Goal: Information Seeking & Learning: Learn about a topic

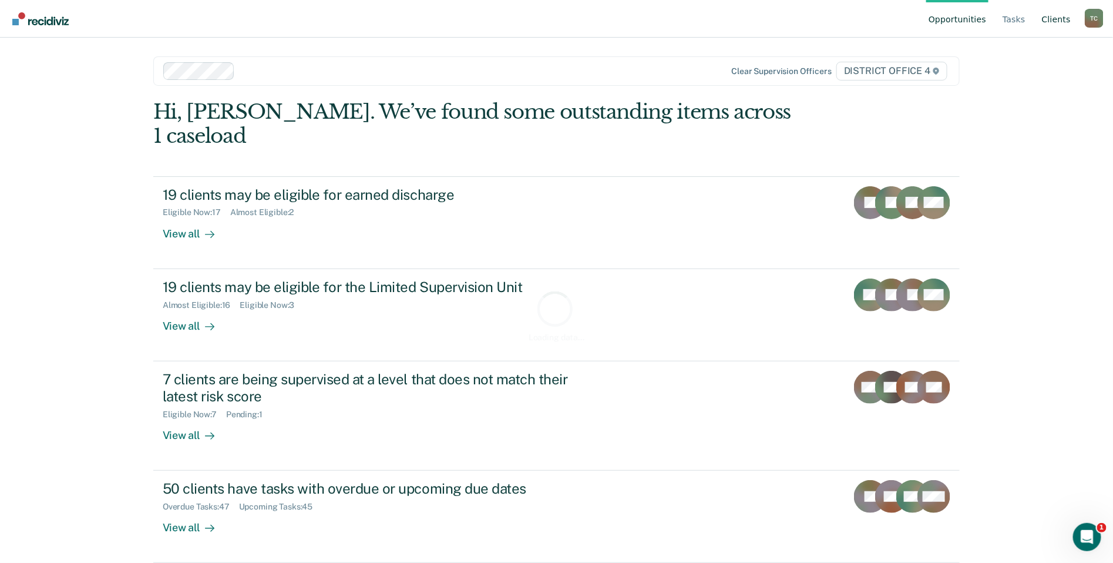
click at [1048, 18] on link "Client s" at bounding box center [1055, 19] width 33 height 38
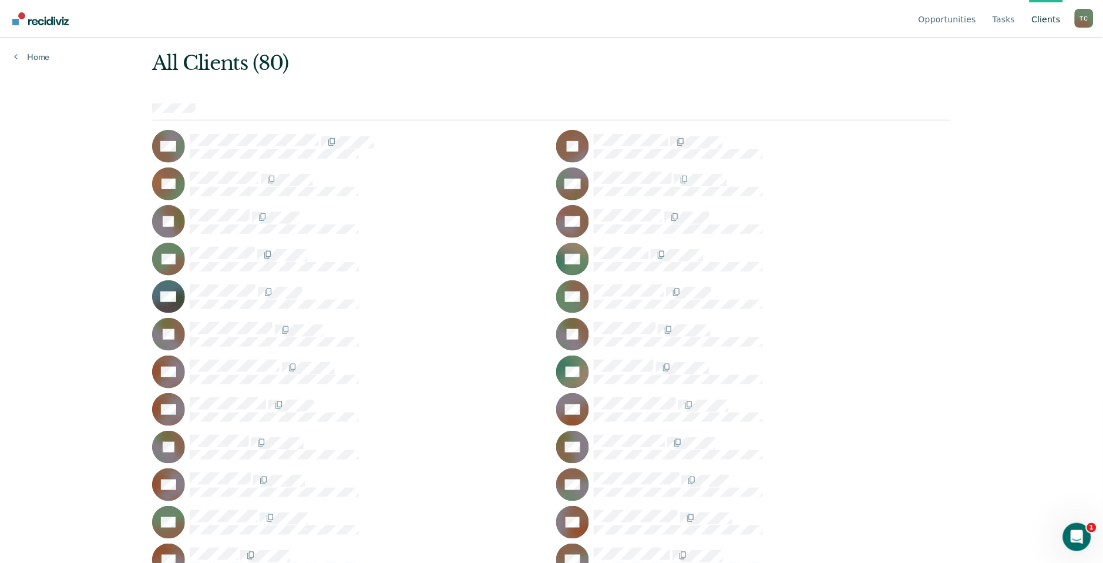
scroll to position [261, 0]
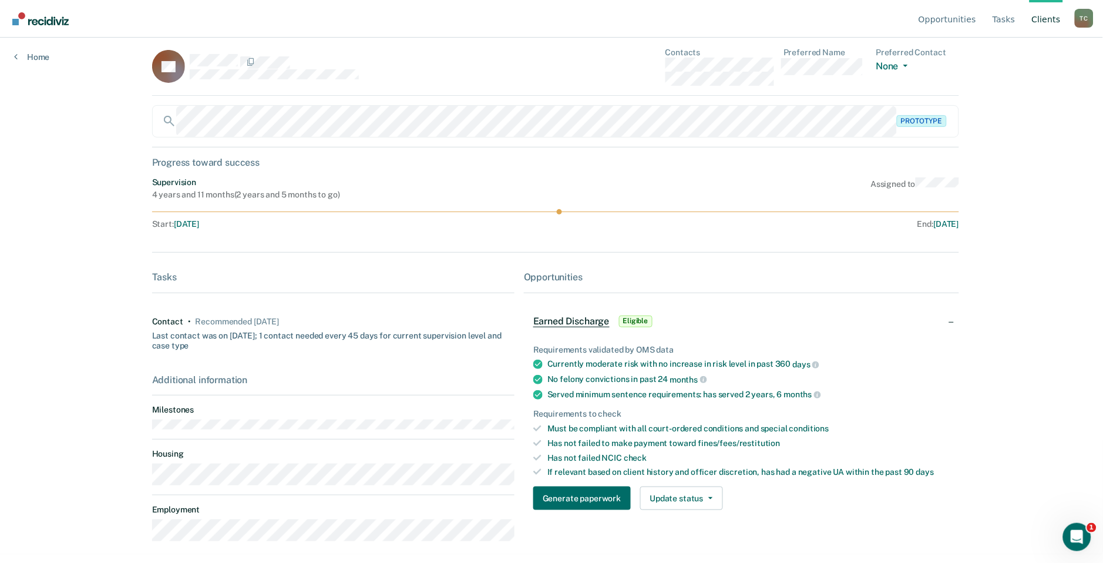
scroll to position [11, 0]
click at [227, 378] on div "Additional information" at bounding box center [333, 377] width 362 height 11
click at [932, 28] on link "Opportunities" at bounding box center [947, 19] width 62 height 38
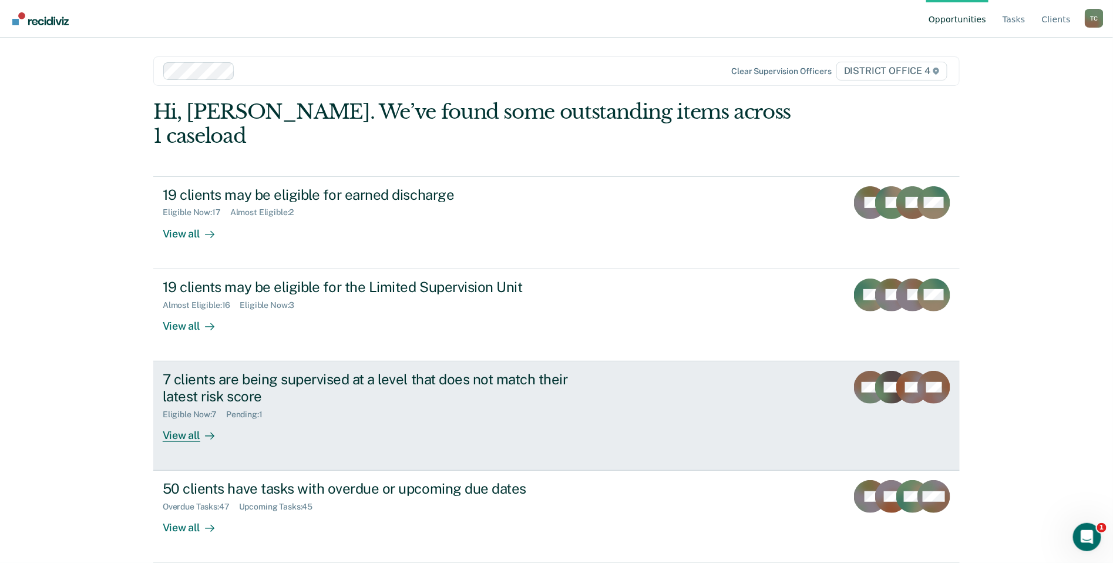
click at [241, 405] on div "Eligible Now : 7 Pending : 1" at bounding box center [369, 412] width 412 height 15
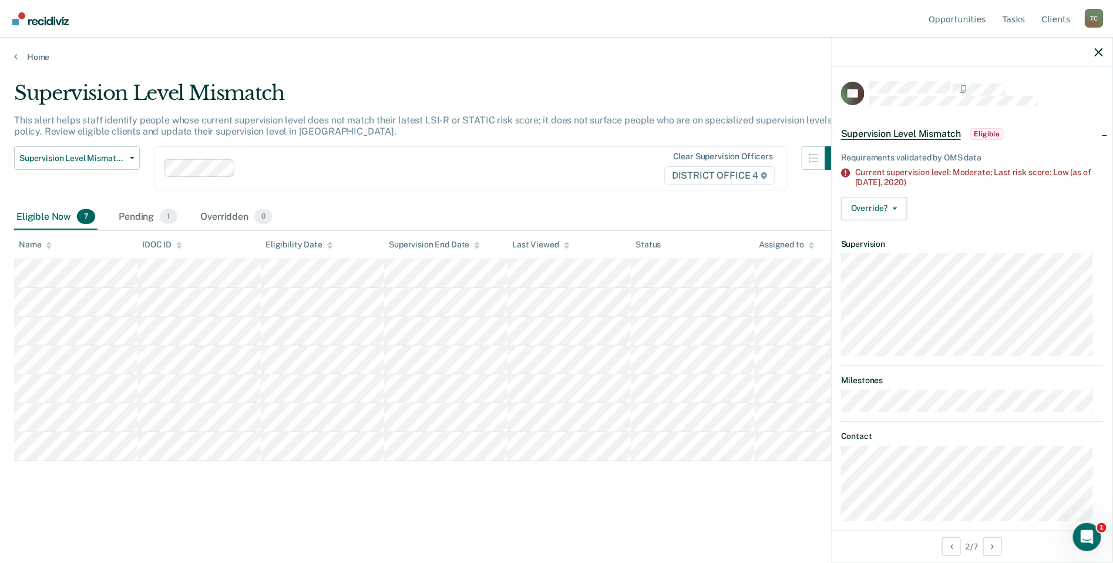
click at [711, 508] on div "Supervision Level Mismatch This alert helps staff identify people whose current…" at bounding box center [556, 296] width 1085 height 431
click at [1095, 53] on icon "button" at bounding box center [1099, 52] width 8 height 8
